Goal: Transaction & Acquisition: Purchase product/service

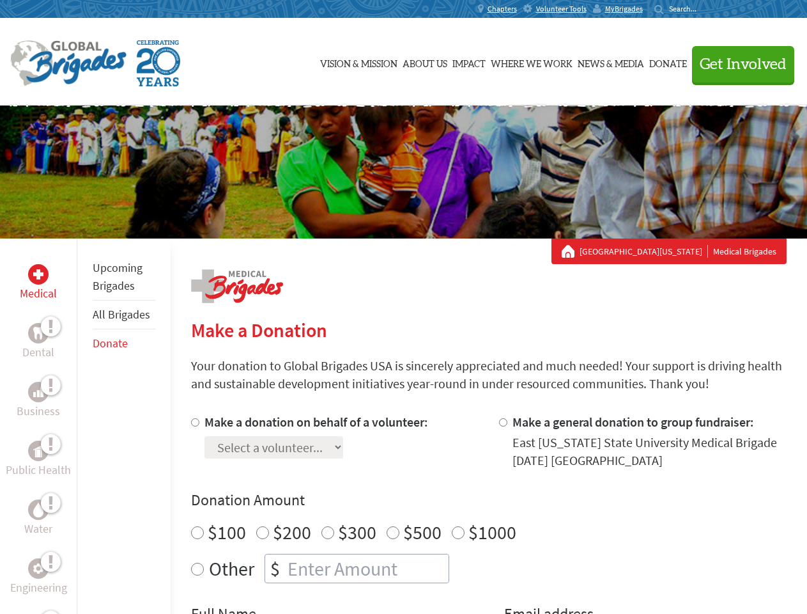
click at [706, 9] on div "Search for:" at bounding box center [680, 9] width 51 height 10
click at [738, 64] on span "Get Involved" at bounding box center [743, 64] width 87 height 15
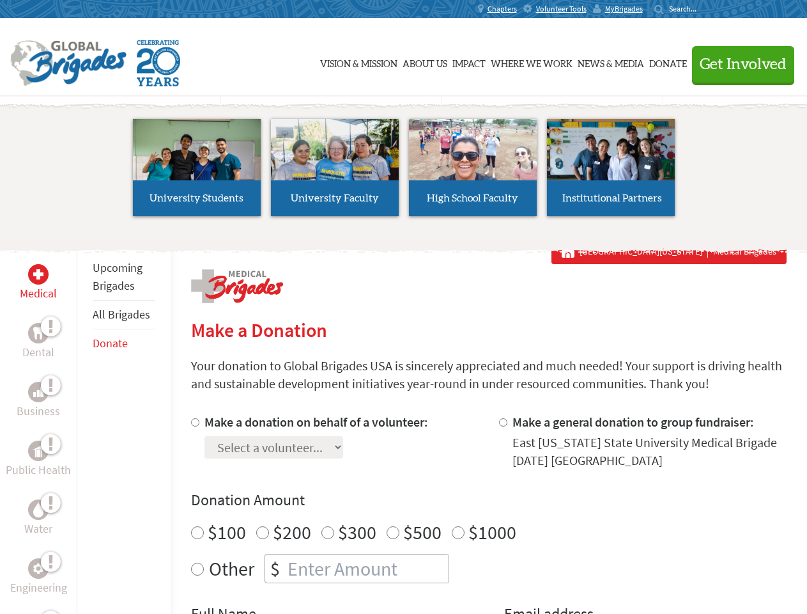
click at [84, 426] on div "Upcoming Brigades All Brigades Donate" at bounding box center [124, 545] width 94 height 614
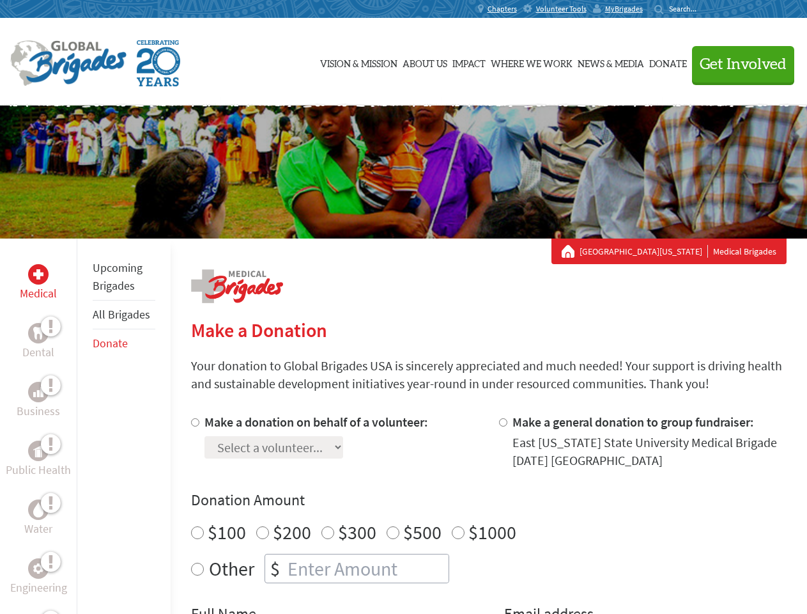
click at [488, 513] on div "Donation Amount $100 $200 $300 $500 $1000 Other $" at bounding box center [489, 536] width 596 height 93
click at [194, 422] on input "Make a donation on behalf of a volunteer:" at bounding box center [195, 422] width 8 height 8
radio input "true"
click at [503, 422] on input "Make a general donation to group fundraiser:" at bounding box center [503, 422] width 8 height 8
radio input "true"
